Goal: Task Accomplishment & Management: Complete application form

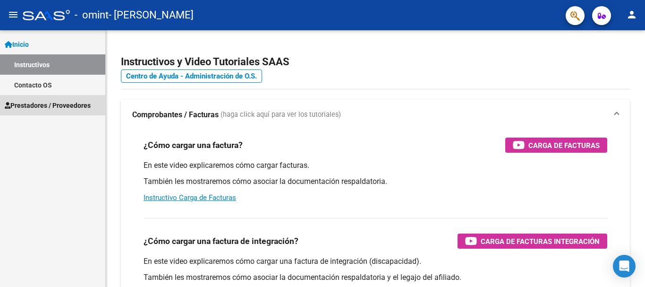
click at [44, 103] on span "Prestadores / Proveedores" at bounding box center [48, 105] width 86 height 10
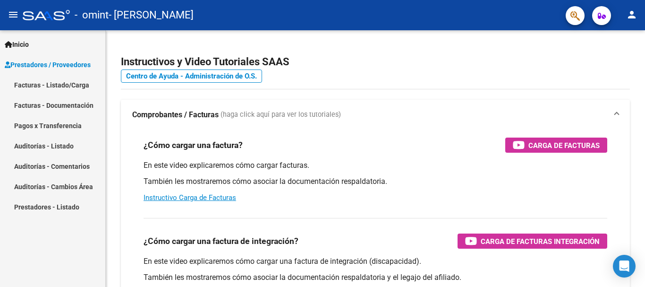
click at [52, 81] on link "Facturas - Listado/Carga" at bounding box center [52, 85] width 105 height 20
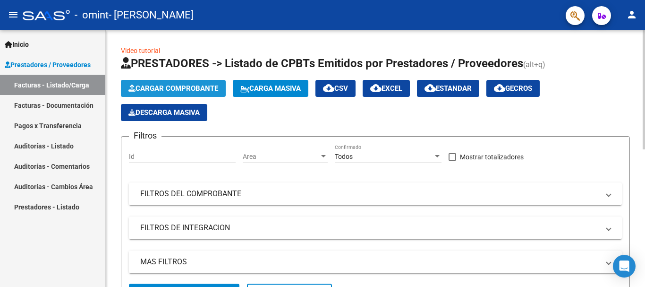
click at [185, 82] on button "Cargar Comprobante" at bounding box center [173, 88] width 105 height 17
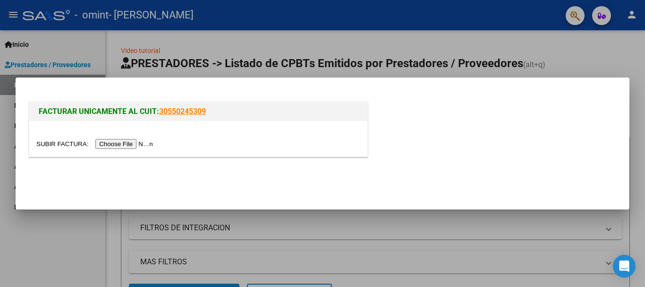
click at [131, 143] on input "file" at bounding box center [95, 144] width 119 height 10
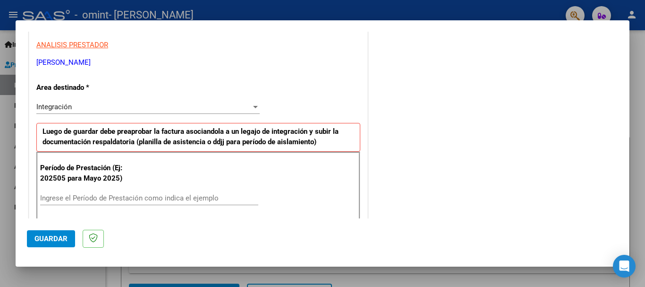
scroll to position [189, 0]
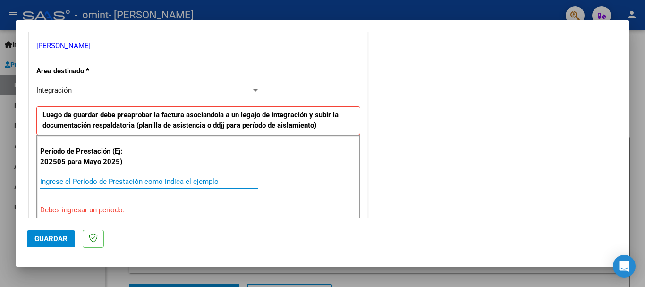
click at [60, 181] on input "Ingrese el Período de Prestación como indica el ejemplo" at bounding box center [149, 181] width 218 height 8
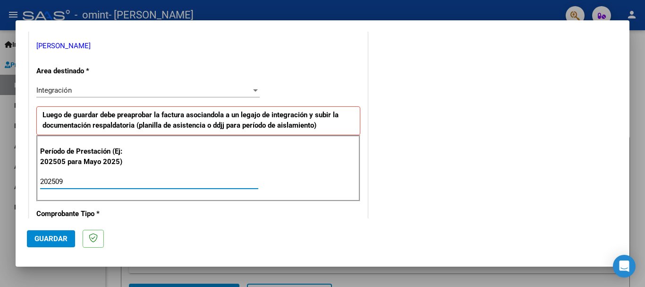
type input "202509"
click at [440, 138] on div "COMENTARIOS Comentarios del Prestador / Gerenciador:" at bounding box center [494, 263] width 248 height 821
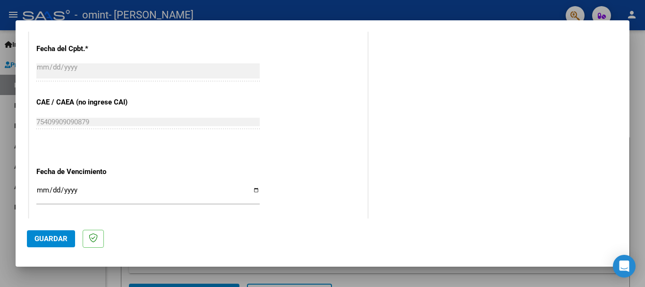
scroll to position [567, 0]
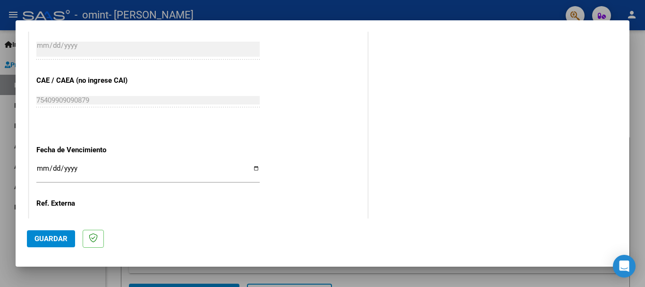
click at [254, 167] on input "Ingresar la fecha" at bounding box center [147, 171] width 223 height 15
type input "[DATE]"
click at [57, 235] on span "Guardar" at bounding box center [50, 238] width 33 height 8
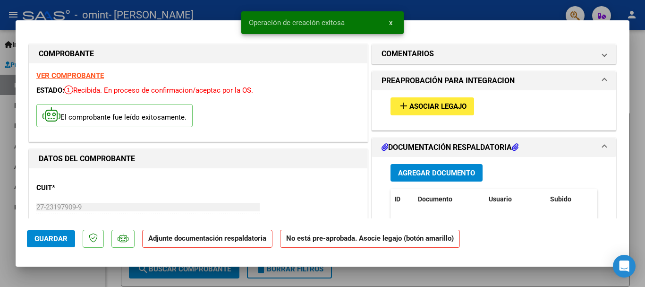
click at [418, 107] on span "Asociar Legajo" at bounding box center [437, 106] width 57 height 8
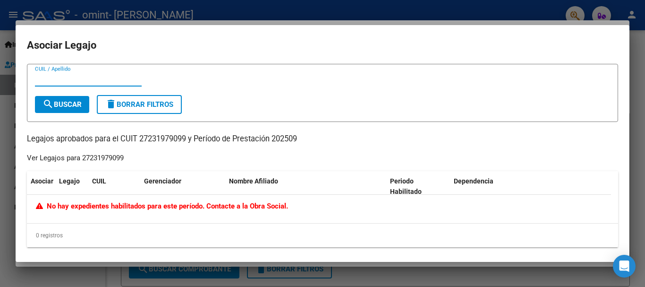
scroll to position [4, 0]
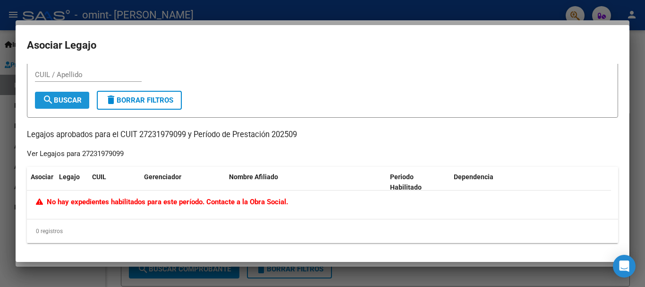
click at [58, 102] on span "search Buscar" at bounding box center [61, 100] width 39 height 8
